Goal: Task Accomplishment & Management: Complete application form

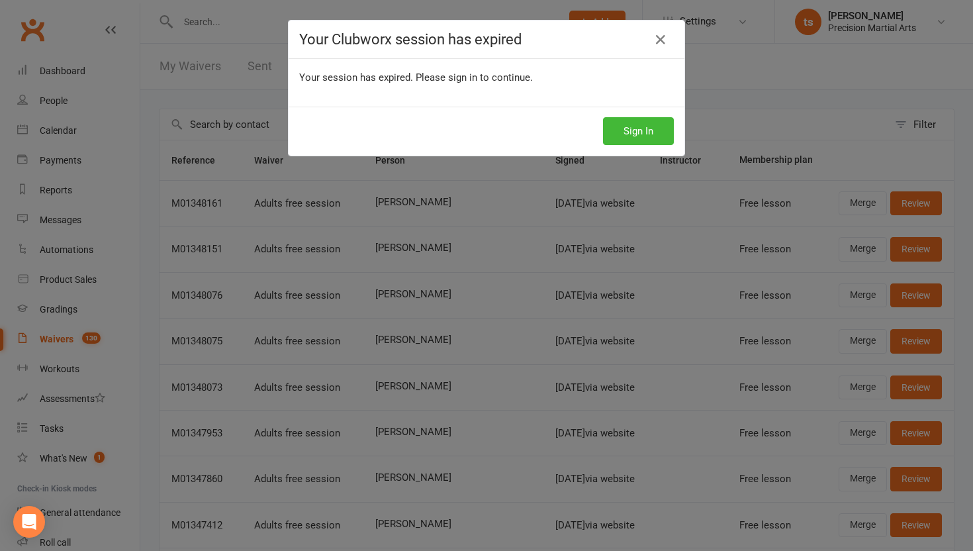
select select "25"
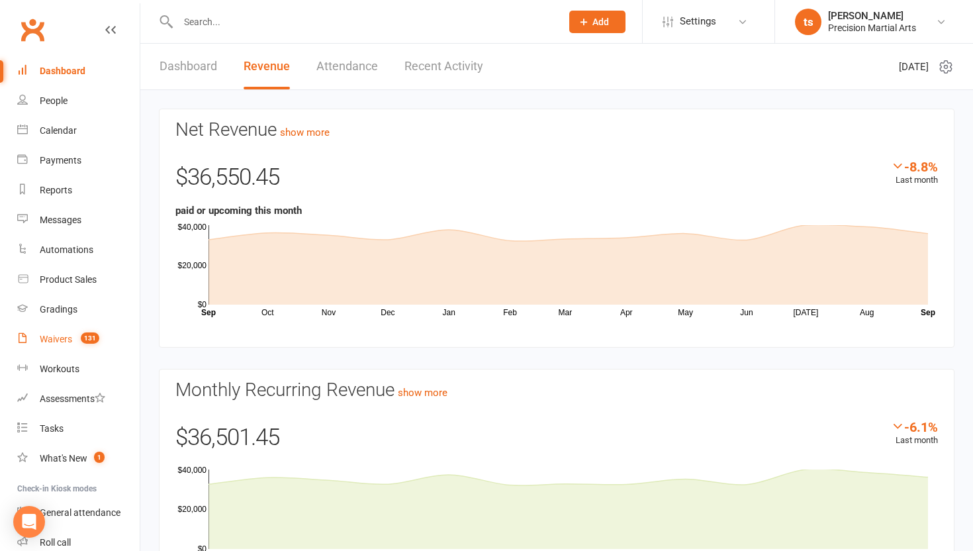
click at [75, 346] on link "Waivers 131" at bounding box center [78, 339] width 122 height 30
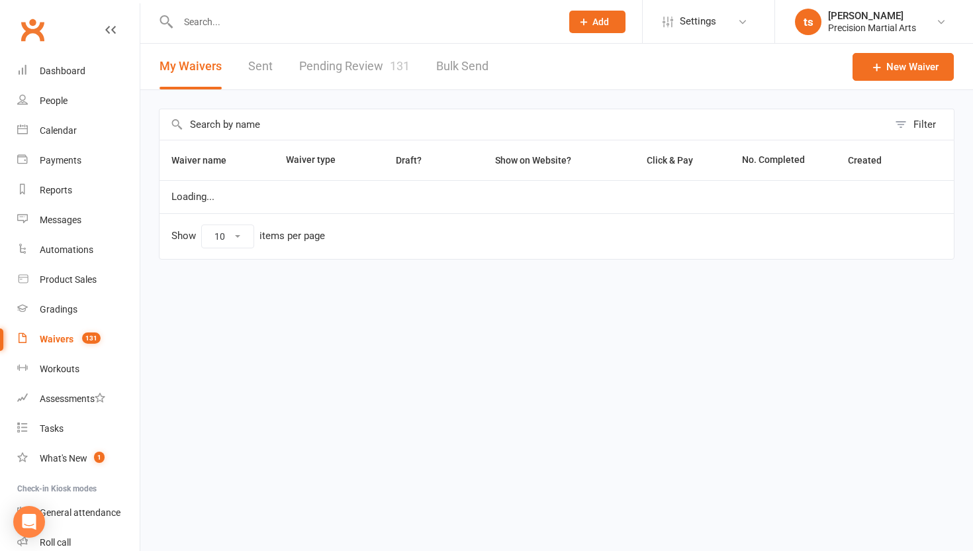
select select "50"
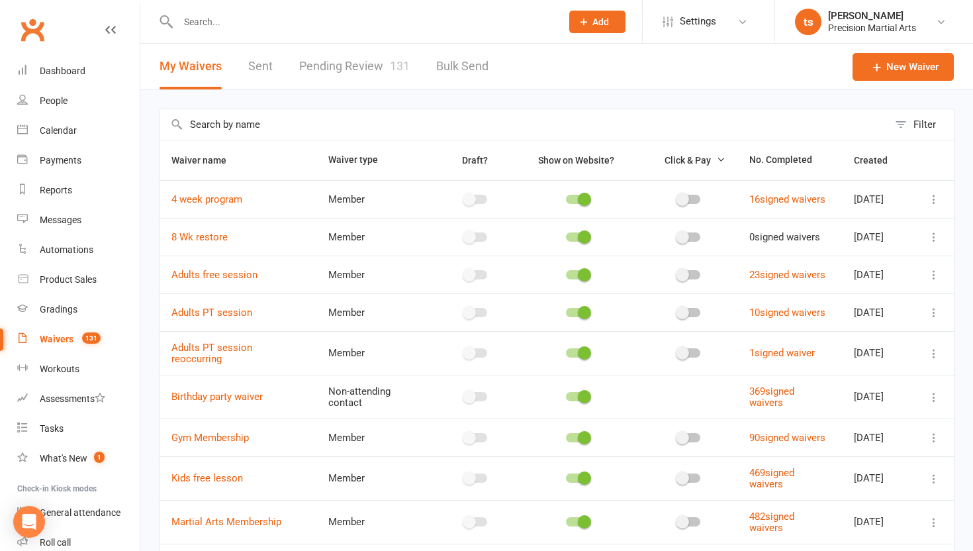
click at [352, 62] on link "Pending Review 131" at bounding box center [354, 67] width 111 height 46
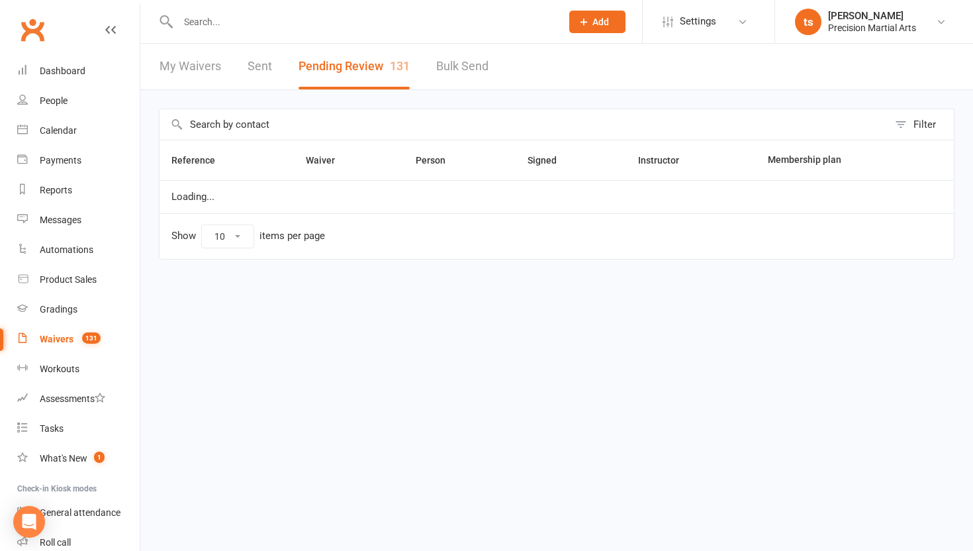
select select "25"
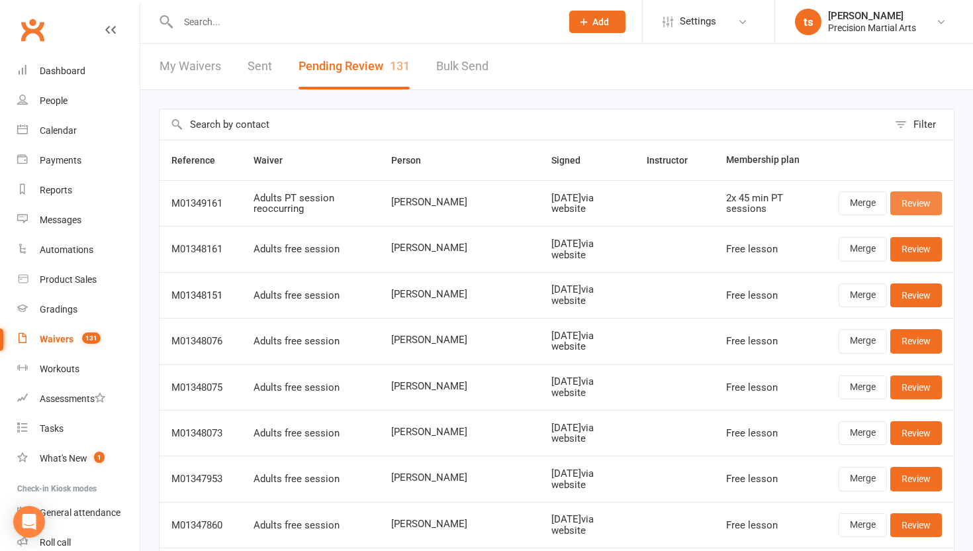
click at [922, 205] on link "Review" at bounding box center [917, 203] width 52 height 24
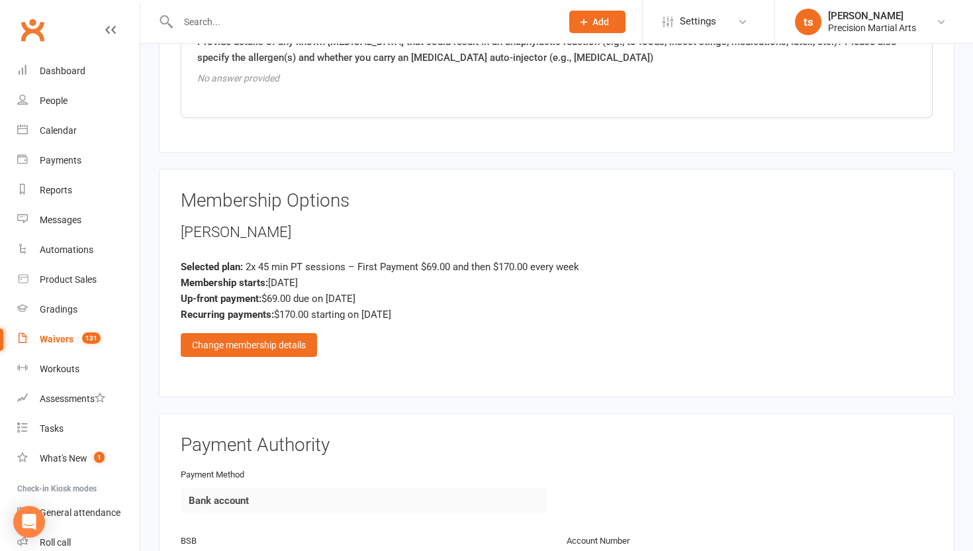
scroll to position [1584, 0]
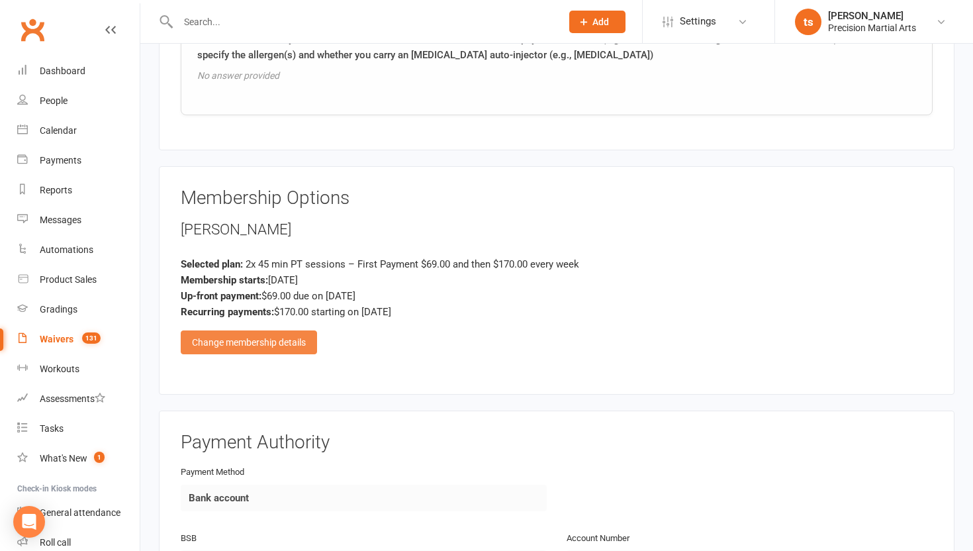
click at [279, 340] on div "Change membership details" at bounding box center [249, 342] width 136 height 24
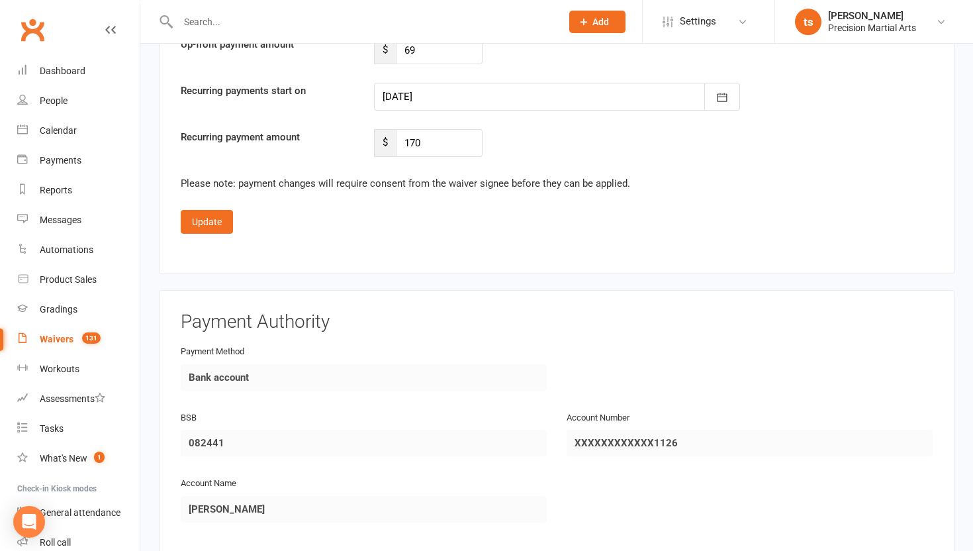
scroll to position [3211, 0]
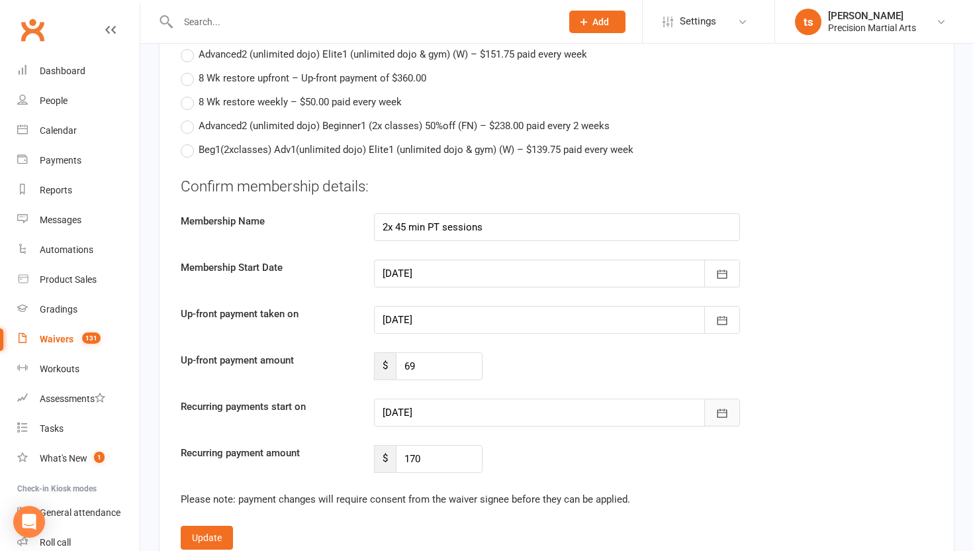
click at [730, 409] on button "button" at bounding box center [723, 413] width 36 height 28
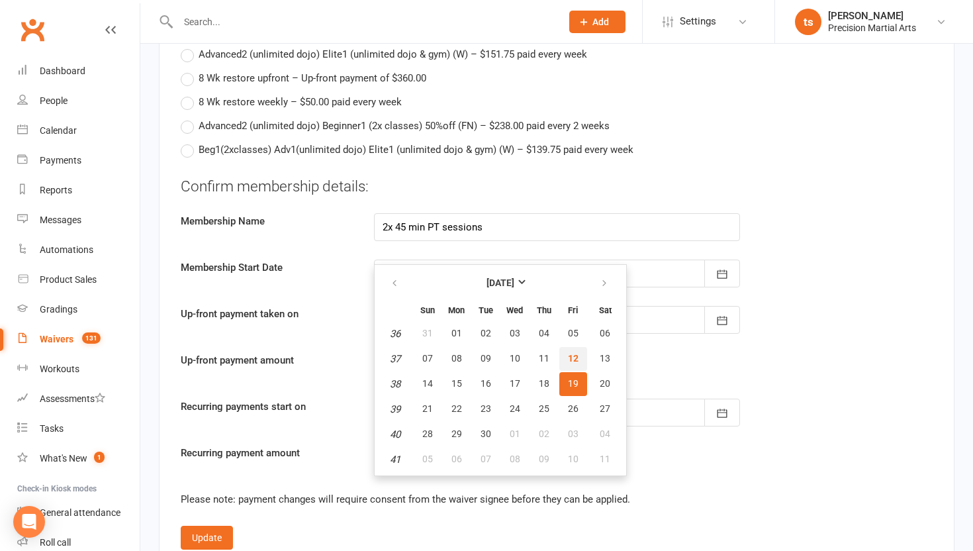
click at [577, 356] on button "12" at bounding box center [574, 359] width 28 height 24
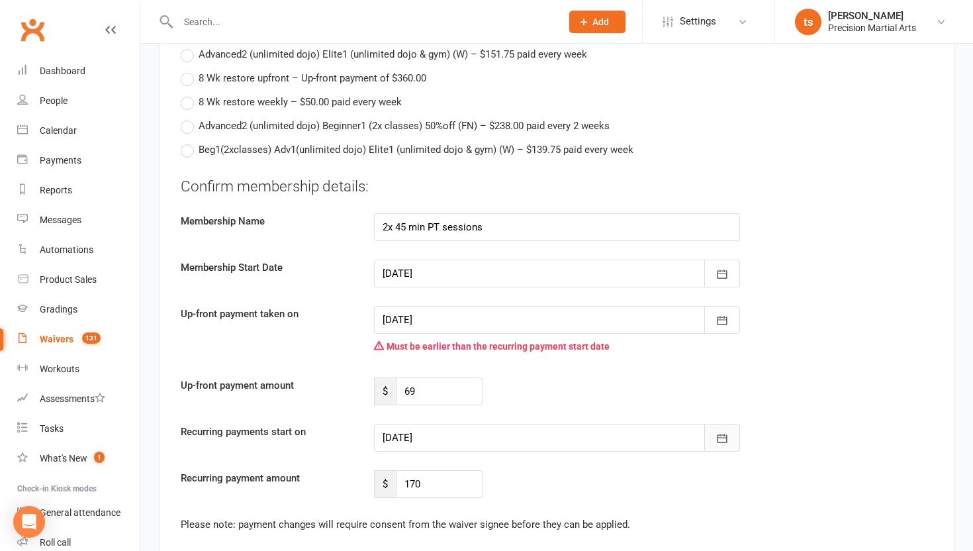
click at [716, 438] on icon "button" at bounding box center [722, 438] width 13 height 13
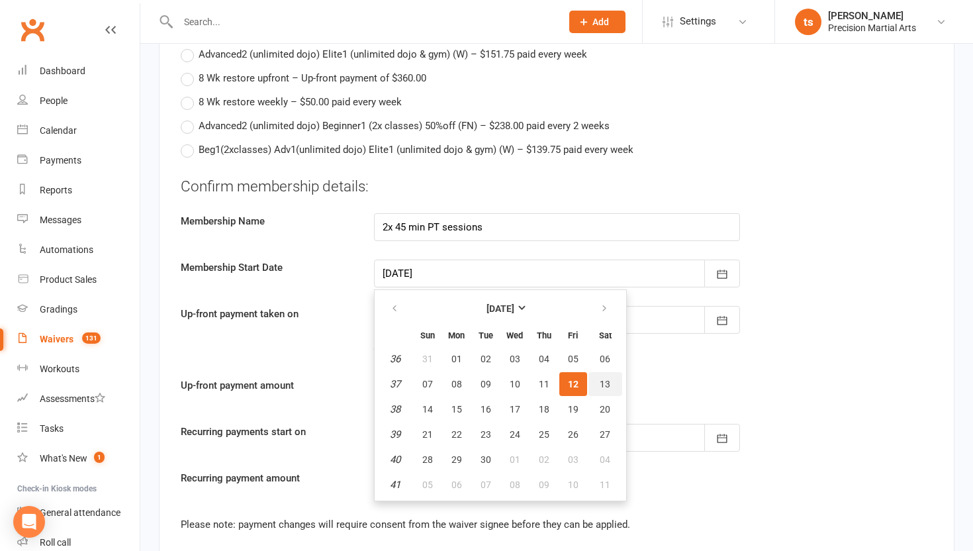
click at [604, 380] on span "13" at bounding box center [605, 384] width 11 height 11
type input "[DATE]"
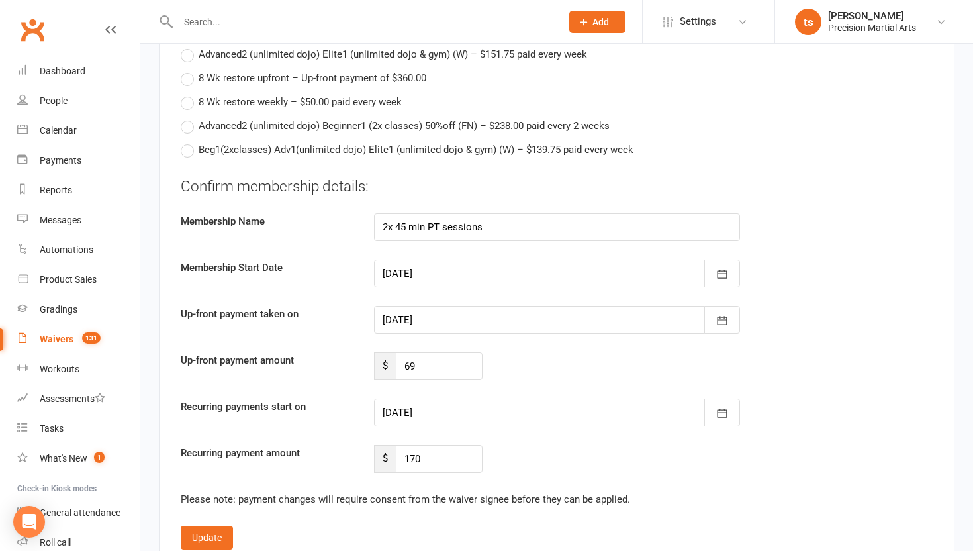
scroll to position [3263, 0]
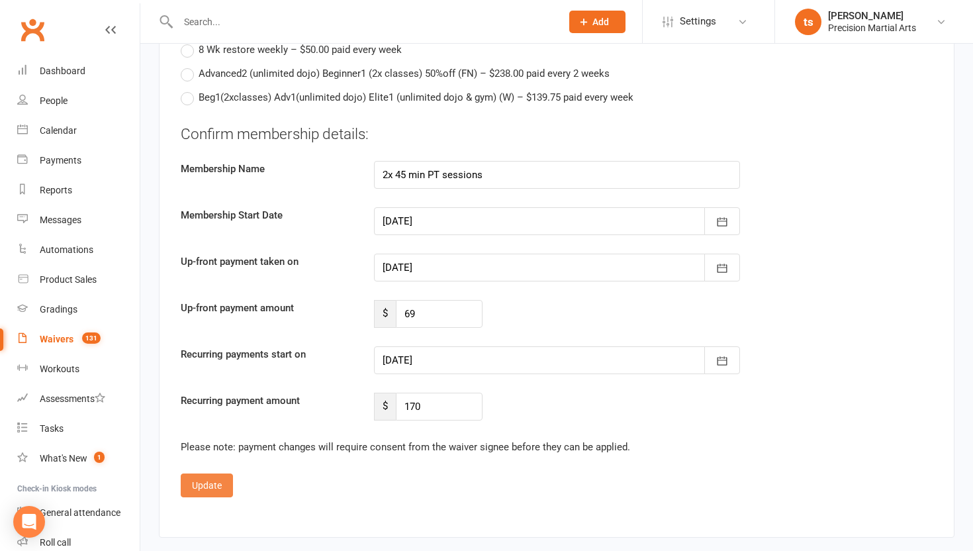
click at [213, 481] on button "Update" at bounding box center [207, 485] width 52 height 24
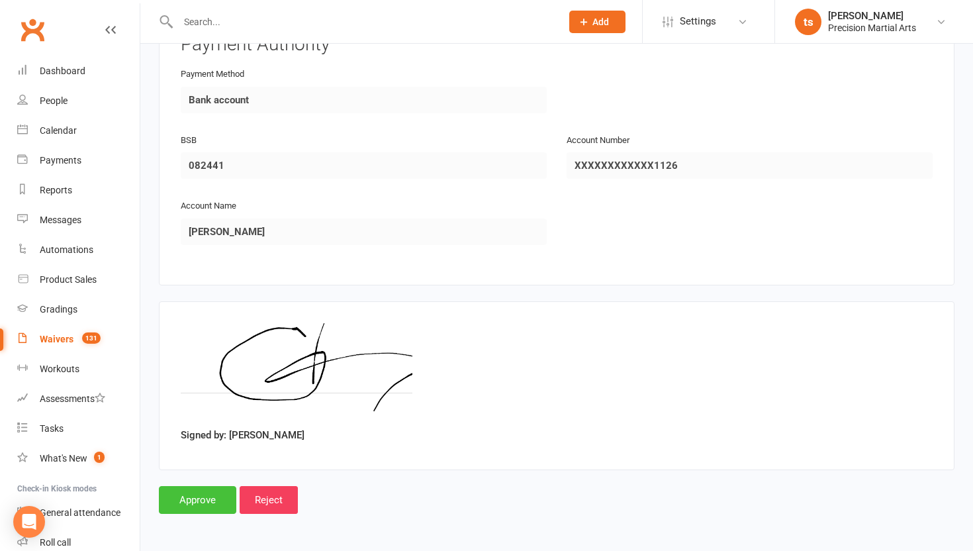
click at [205, 503] on input "Approve" at bounding box center [197, 500] width 77 height 28
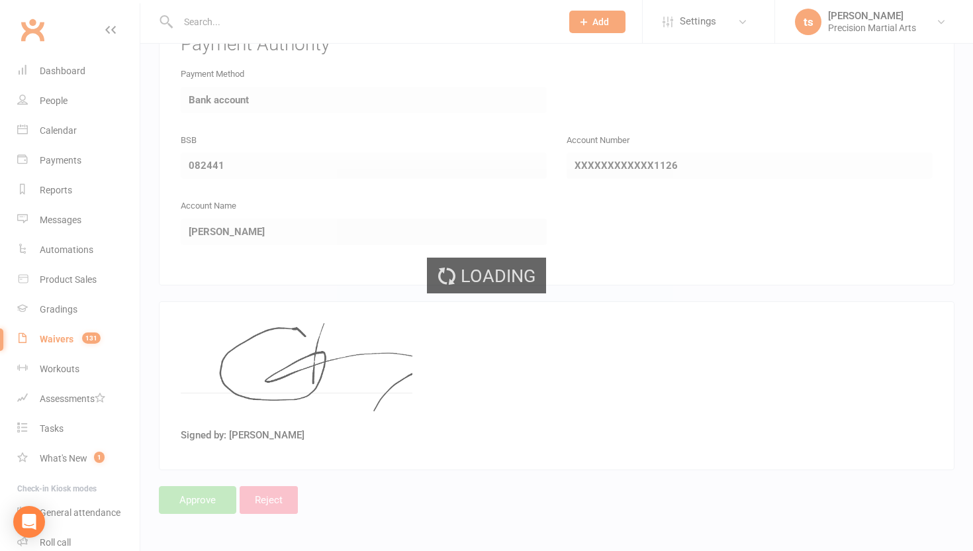
select select "25"
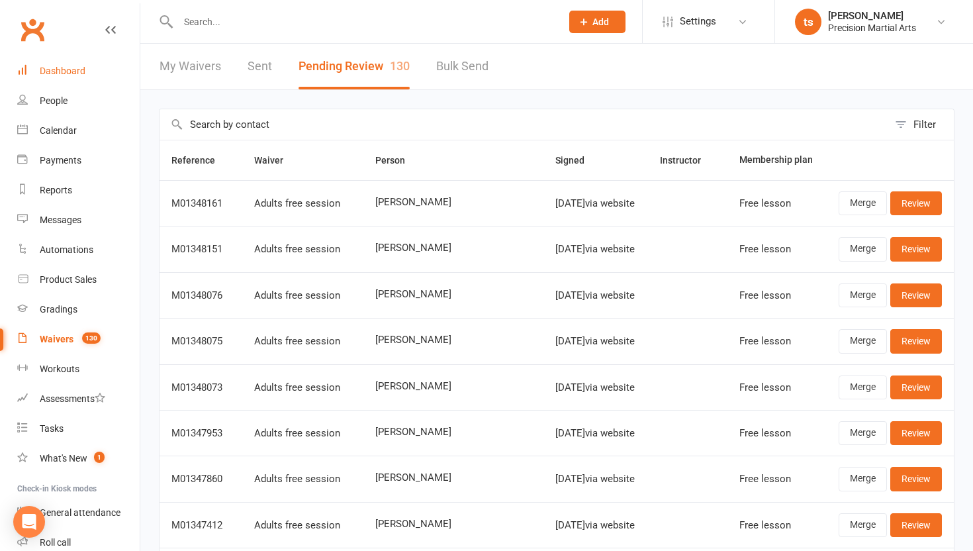
click at [54, 83] on link "Dashboard" at bounding box center [78, 71] width 122 height 30
